Goal: Task Accomplishment & Management: Complete application form

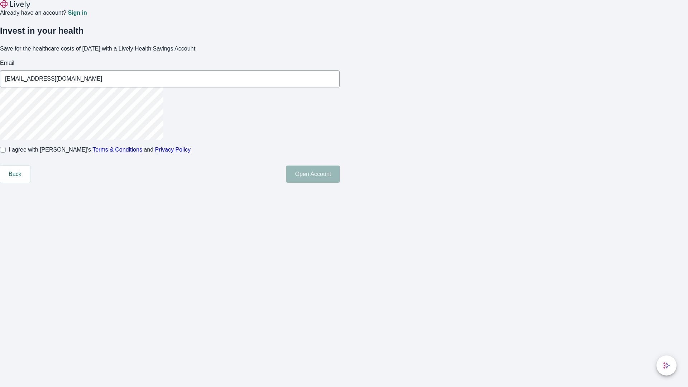
click at [6, 153] on input "I agree with Lively’s Terms & Conditions and Privacy Policy" at bounding box center [3, 150] width 6 height 6
checkbox input "true"
click at [340, 183] on button "Open Account" at bounding box center [312, 174] width 53 height 17
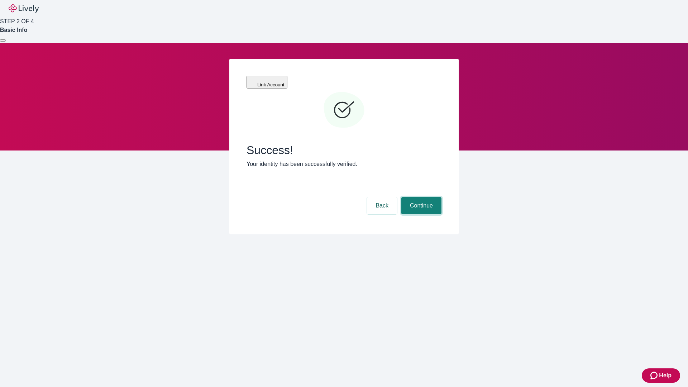
click at [421, 197] on button "Continue" at bounding box center [422, 205] width 40 height 17
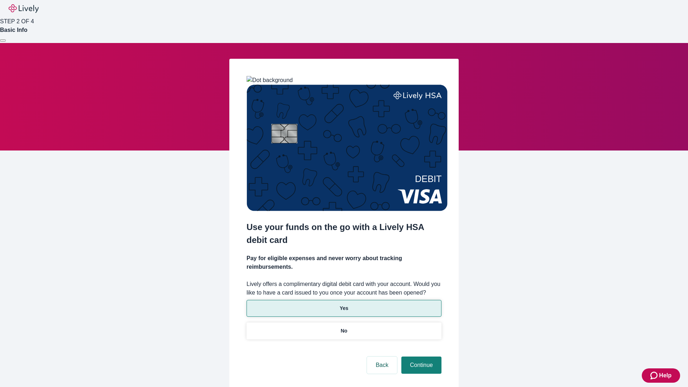
click at [344, 305] on p "Yes" at bounding box center [344, 309] width 9 height 8
click at [421, 357] on button "Continue" at bounding box center [422, 365] width 40 height 17
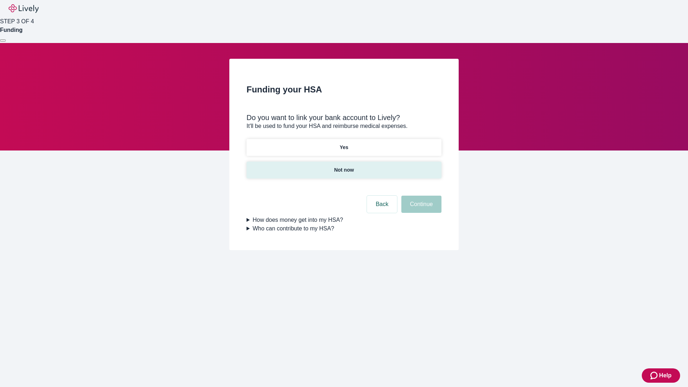
click at [344, 166] on p "Not now" at bounding box center [344, 170] width 20 height 8
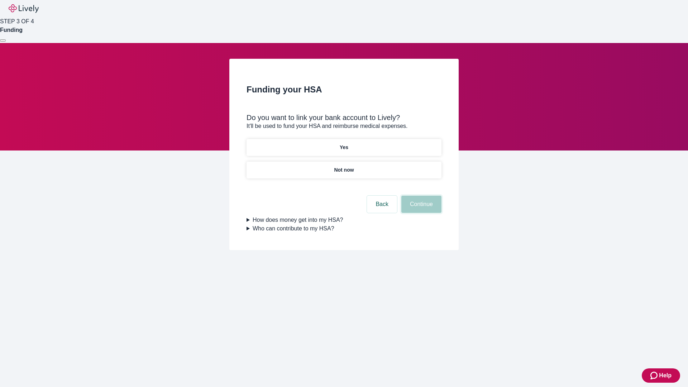
click at [421, 209] on button "Continue" at bounding box center [422, 204] width 40 height 17
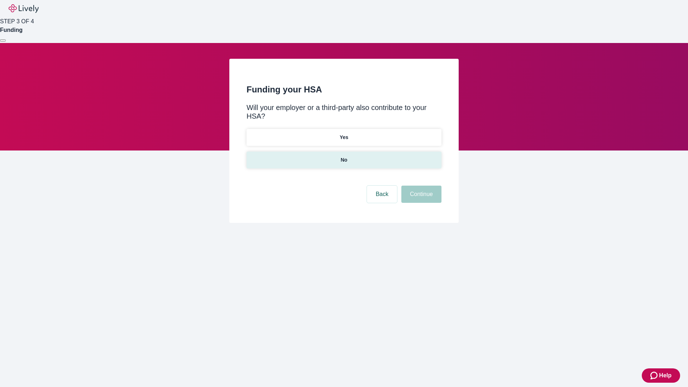
click at [344, 156] on p "No" at bounding box center [344, 160] width 7 height 8
click at [421, 186] on button "Continue" at bounding box center [422, 194] width 40 height 17
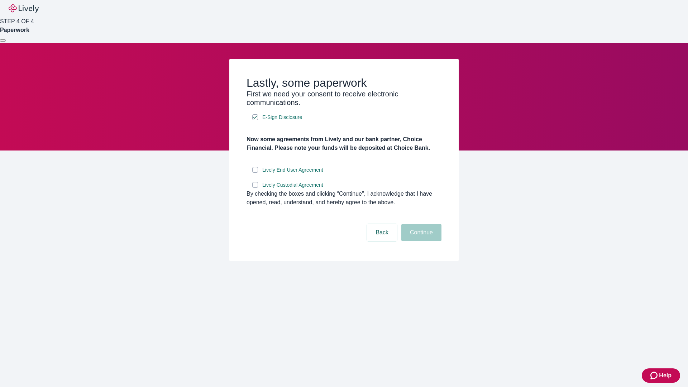
click at [255, 173] on input "Lively End User Agreement" at bounding box center [255, 170] width 6 height 6
checkbox input "true"
click at [255, 188] on input "Lively Custodial Agreement" at bounding box center [255, 185] width 6 height 6
checkbox input "true"
click at [421, 241] on button "Continue" at bounding box center [422, 232] width 40 height 17
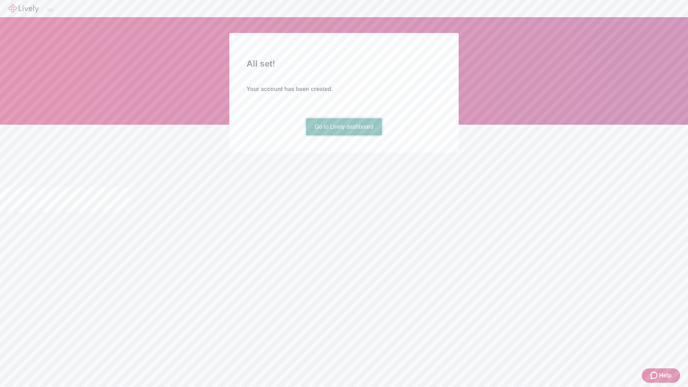
click at [344, 136] on link "Go to Lively dashboard" at bounding box center [344, 126] width 76 height 17
